Goal: Check status: Check status

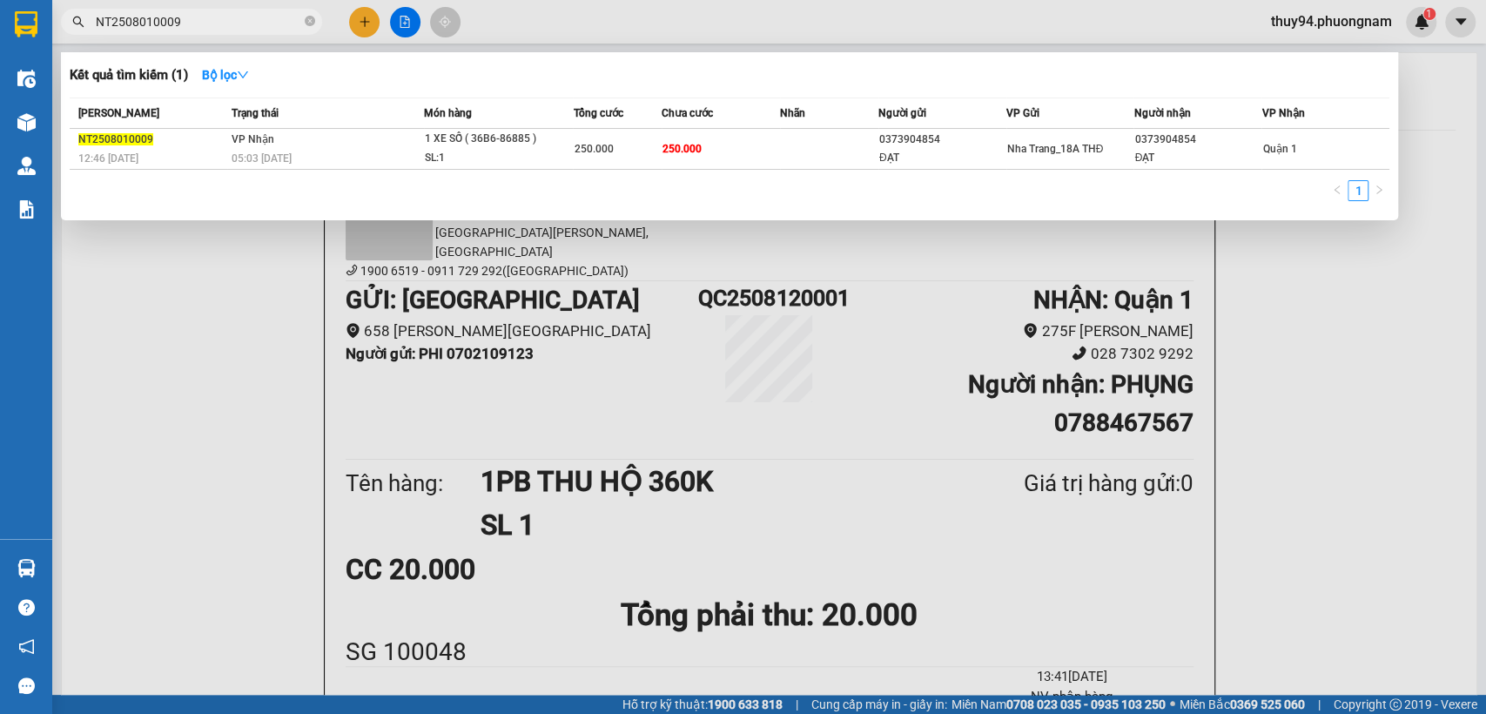
click at [202, 15] on input "NT2508010009" at bounding box center [198, 21] width 205 height 19
paste input "SG2508110011"
click at [219, 12] on input "SG2508110011" at bounding box center [198, 21] width 205 height 19
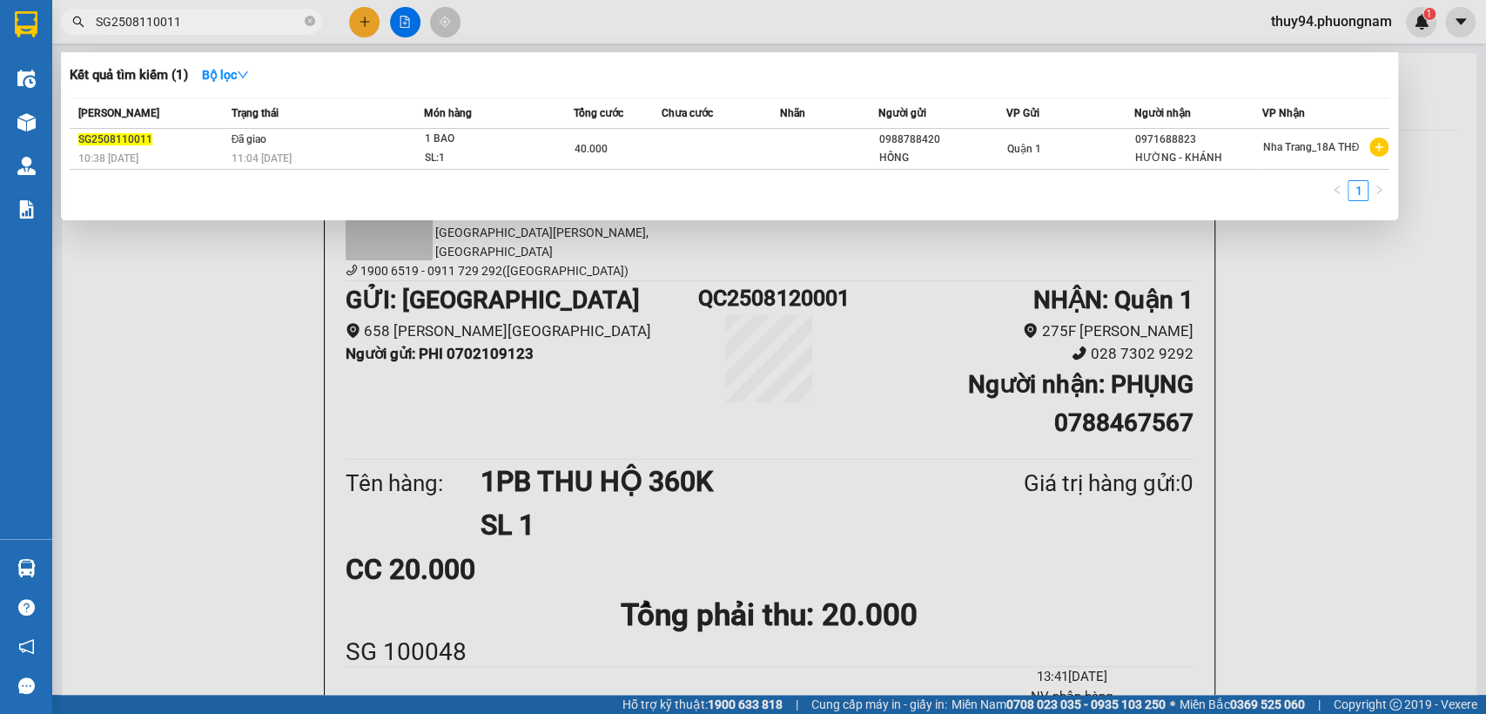
click at [219, 12] on input "SG2508110011" at bounding box center [198, 21] width 205 height 19
paste input "1"
click at [257, 22] on input "SG2508110111" at bounding box center [198, 21] width 205 height 19
paste input "Q52508110260"
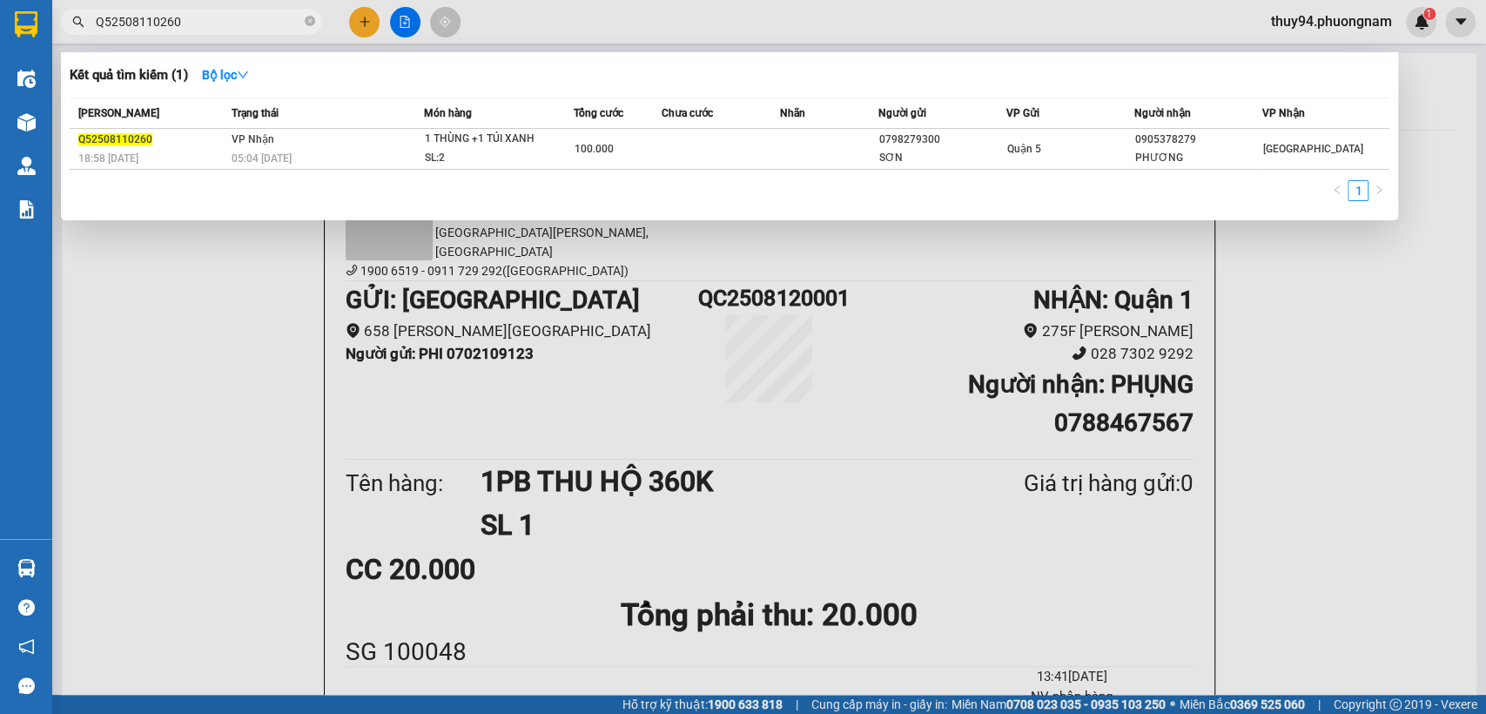
click at [252, 20] on input "Q52508110260" at bounding box center [198, 21] width 205 height 19
paste input "NT2508010016"
click at [274, 18] on input "NT2508010016" at bounding box center [198, 21] width 205 height 19
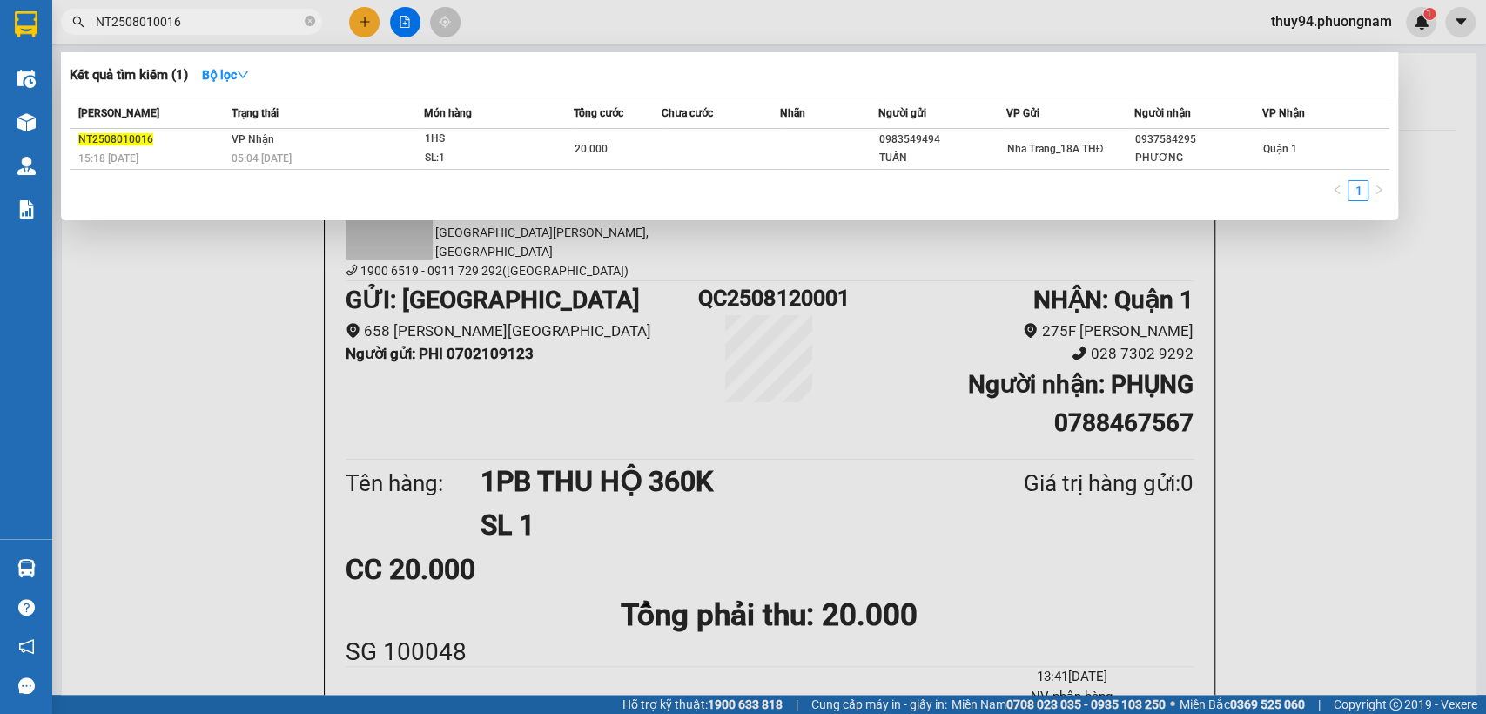
click at [274, 18] on input "NT2508010016" at bounding box center [198, 21] width 205 height 19
paste input "10"
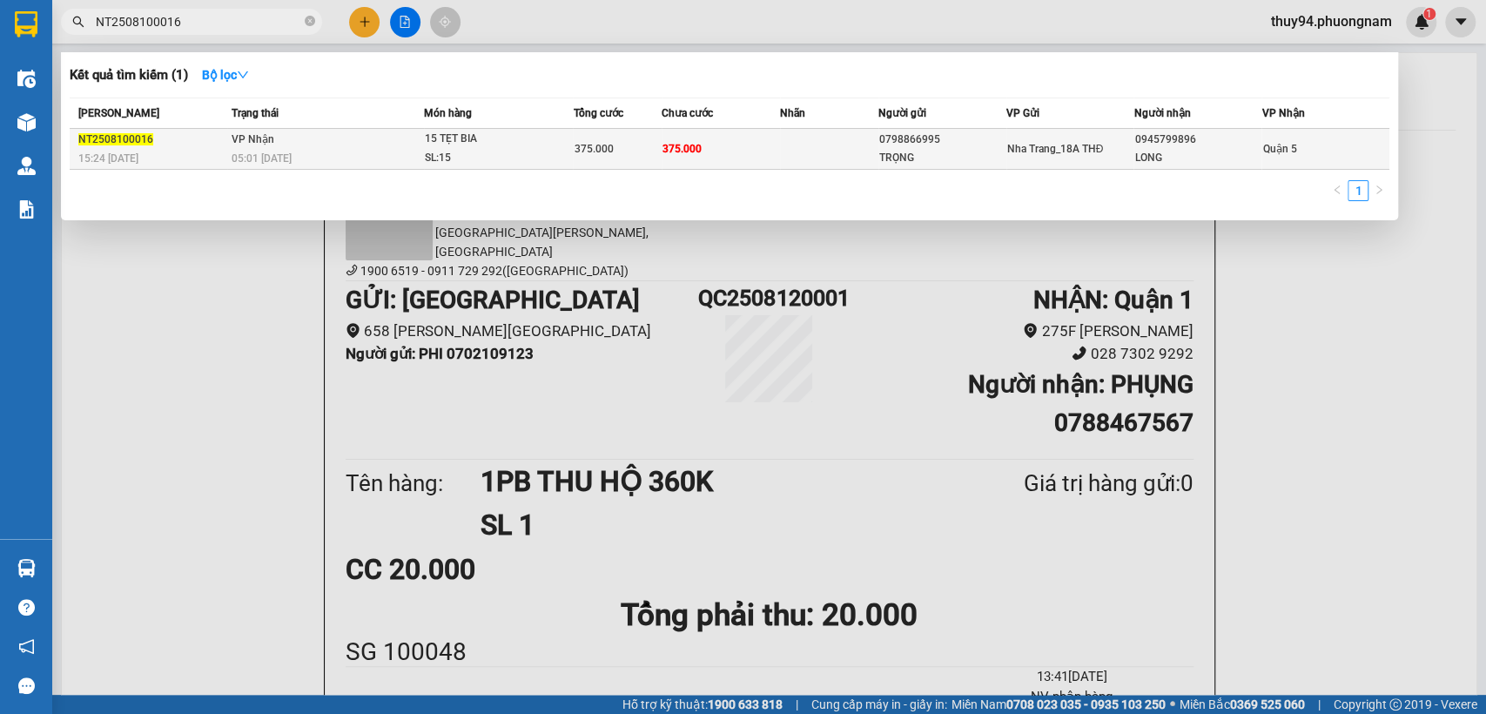
type input "NT2508100016"
click at [341, 155] on div "05:01 [DATE]" at bounding box center [328, 158] width 192 height 19
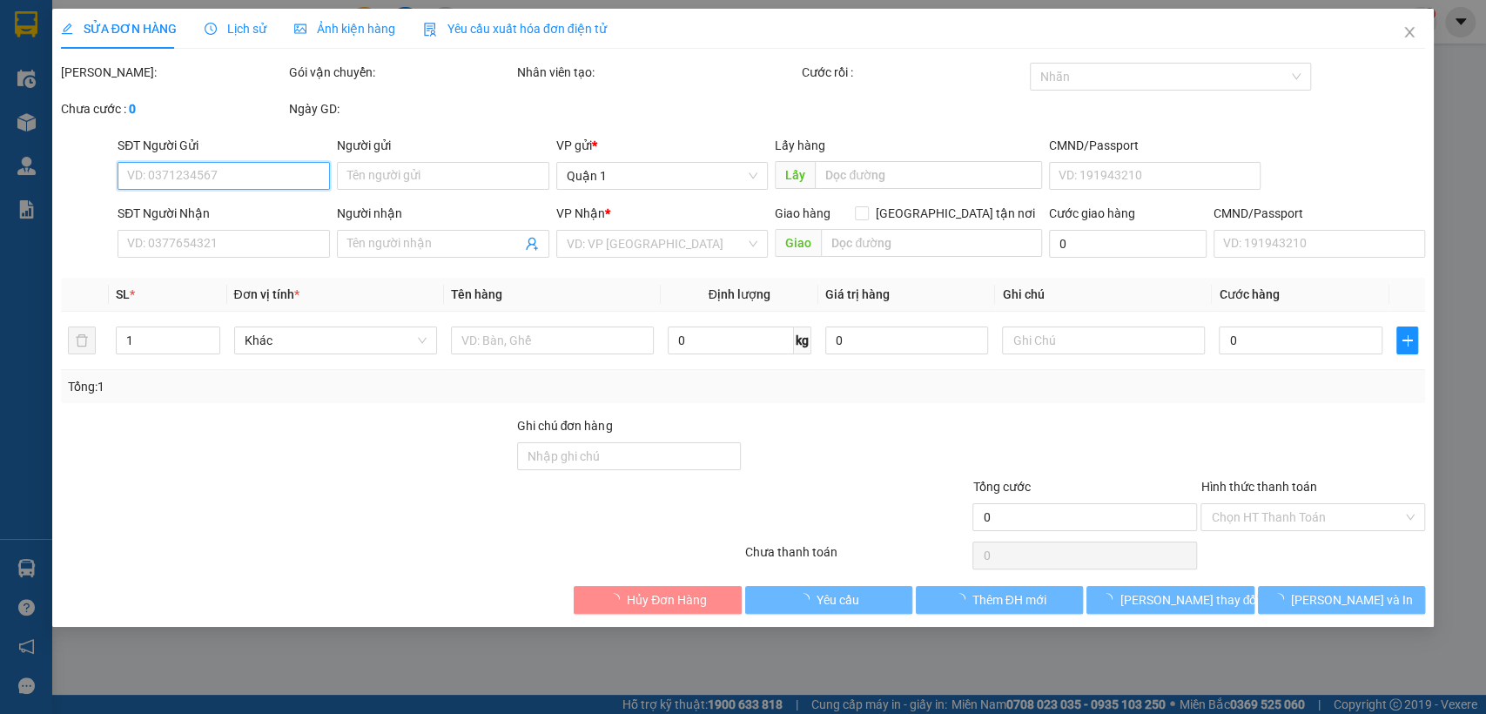
type input "0798866995"
type input "TRỌNG"
type input "0945799896"
type input "LONG"
type input "375.000"
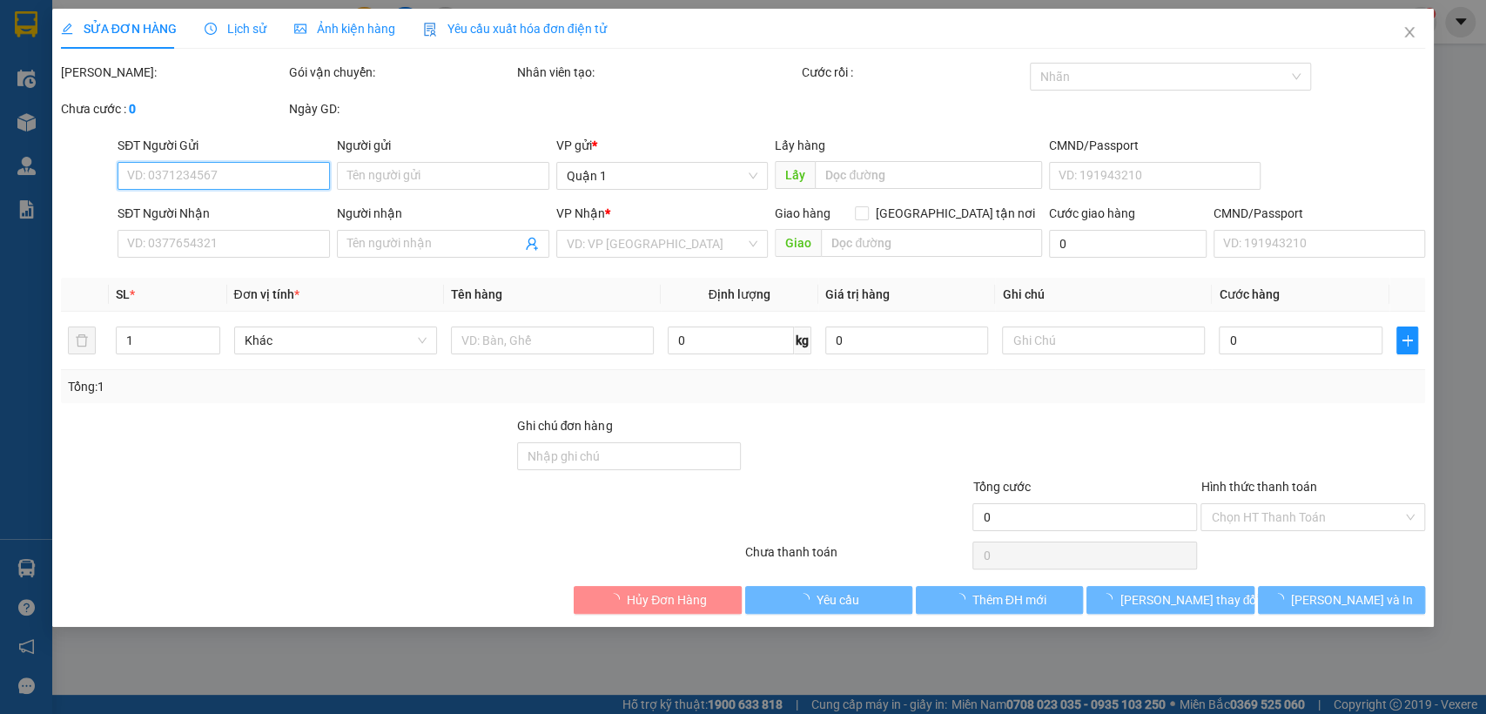
type input "375.000"
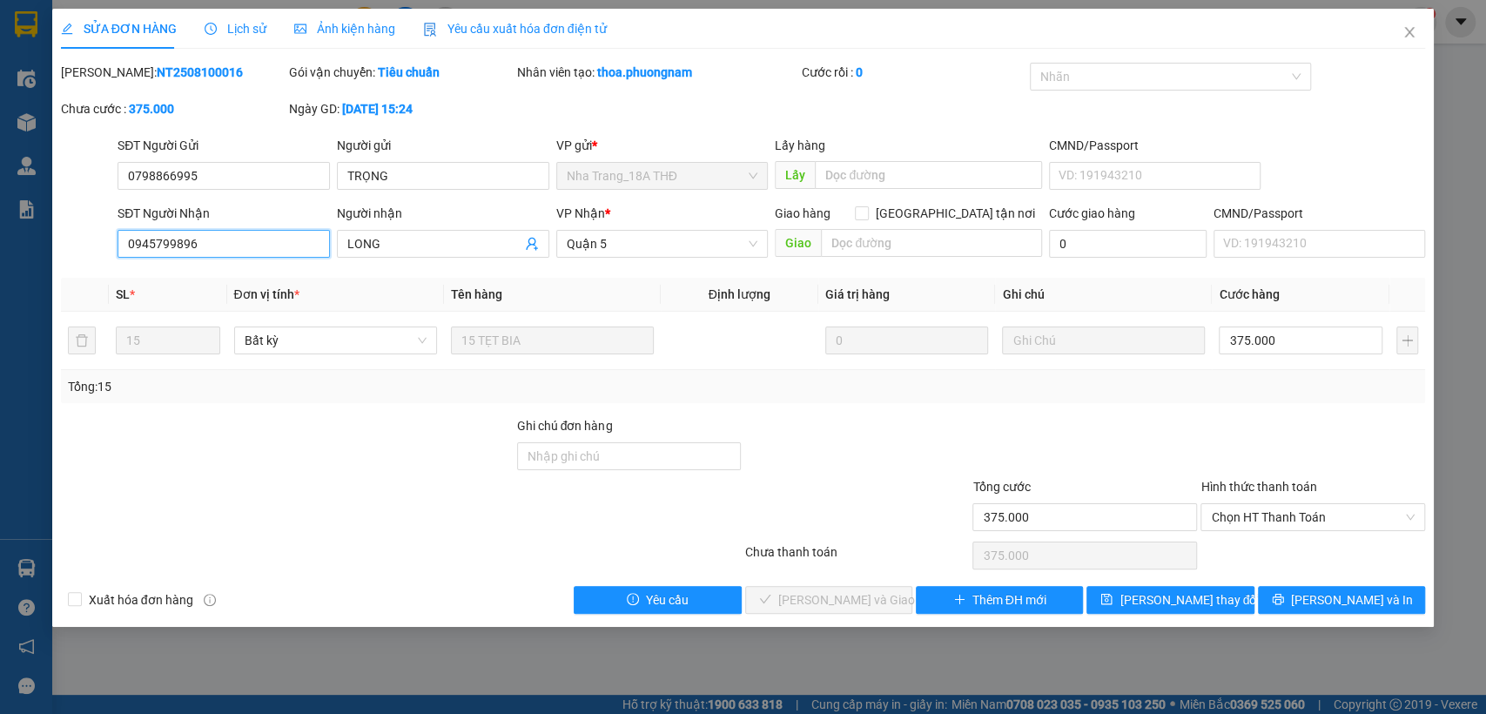
drag, startPoint x: 290, startPoint y: 251, endPoint x: 47, endPoint y: 246, distance: 242.9
click at [48, 247] on div "SỬA ĐƠN HÀNG Lịch sử Ảnh kiện hàng Yêu cầu xuất hóa đơn điện tử Total Paid Fee …" at bounding box center [743, 357] width 1486 height 714
drag, startPoint x: 275, startPoint y: 171, endPoint x: 44, endPoint y: 169, distance: 231.6
click at [42, 170] on div "SỬA ĐƠN HÀNG Lịch sử Ảnh kiện hàng Yêu cầu xuất hóa đơn điện tử Total Paid Fee …" at bounding box center [743, 357] width 1486 height 714
